Goal: Check status: Check status

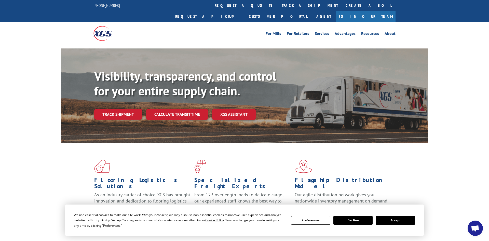
click at [407, 174] on div "Flooring Logistics Solutions As an industry carrier of choice, XGS has brought …" at bounding box center [244, 189] width 367 height 93
click at [278, 5] on link "track a shipment" at bounding box center [310, 5] width 64 height 11
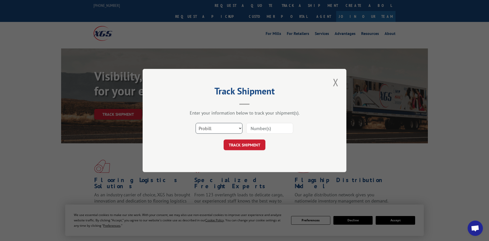
click at [215, 130] on select "Select category... Probill BOL PO" at bounding box center [219, 128] width 47 height 11
select select "po"
click at [196, 123] on select "Select category... Probill BOL PO" at bounding box center [219, 128] width 47 height 11
click at [253, 130] on input at bounding box center [269, 128] width 47 height 11
paste input "293199955"
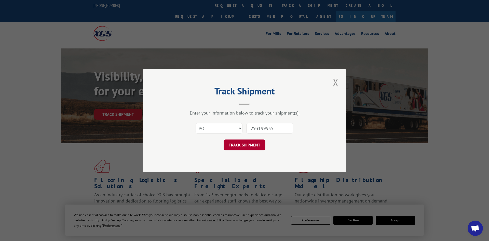
type input "293199955"
click at [241, 144] on button "TRACK SHIPMENT" at bounding box center [245, 144] width 42 height 11
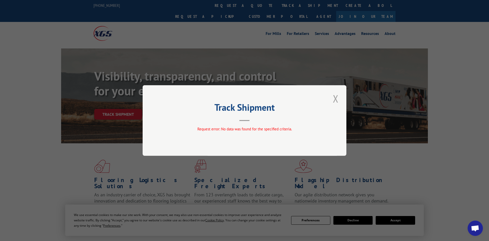
click at [334, 100] on button "Close modal" at bounding box center [335, 98] width 9 height 14
